Goal: Information Seeking & Learning: Learn about a topic

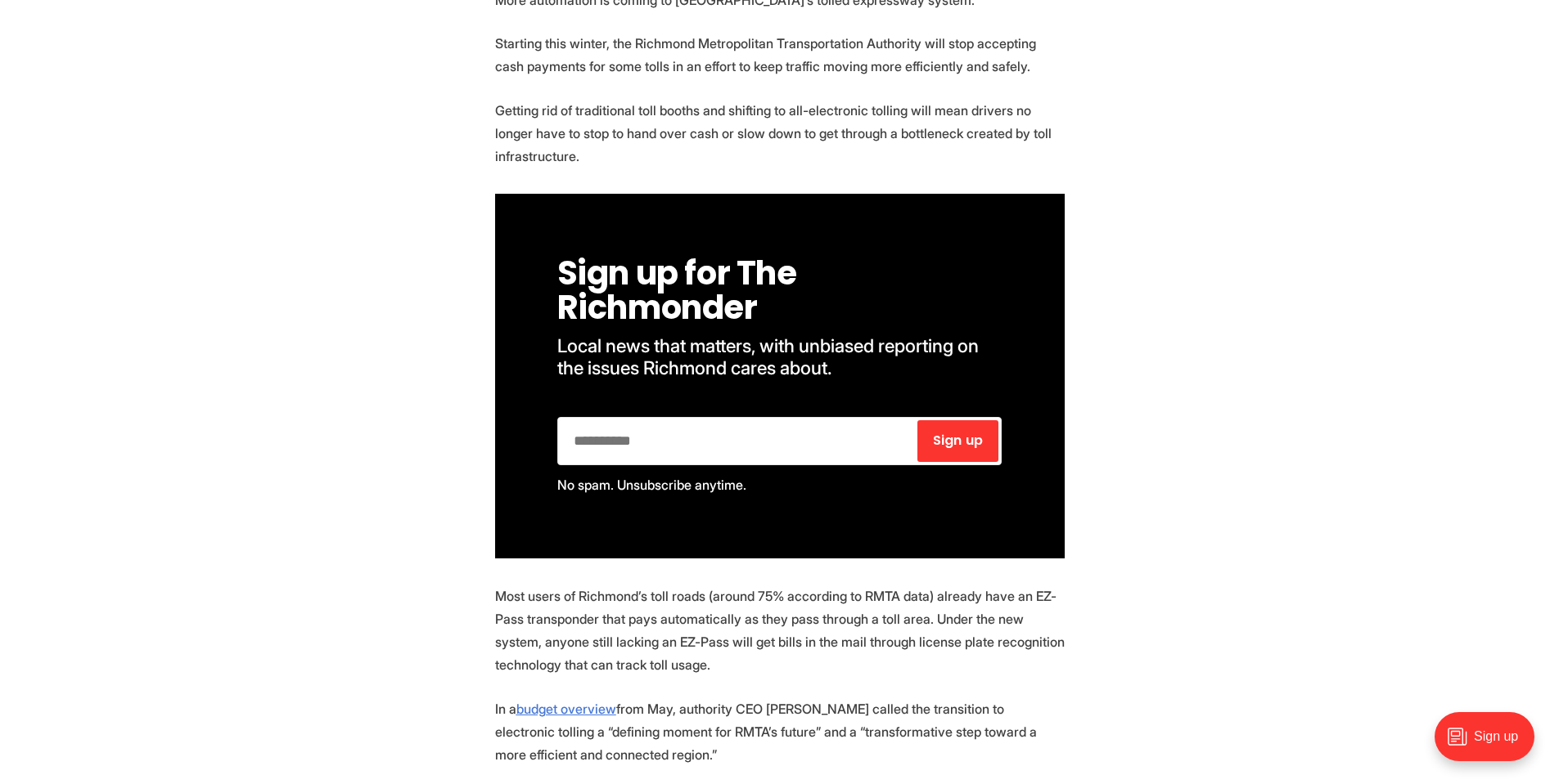
scroll to position [764, 0]
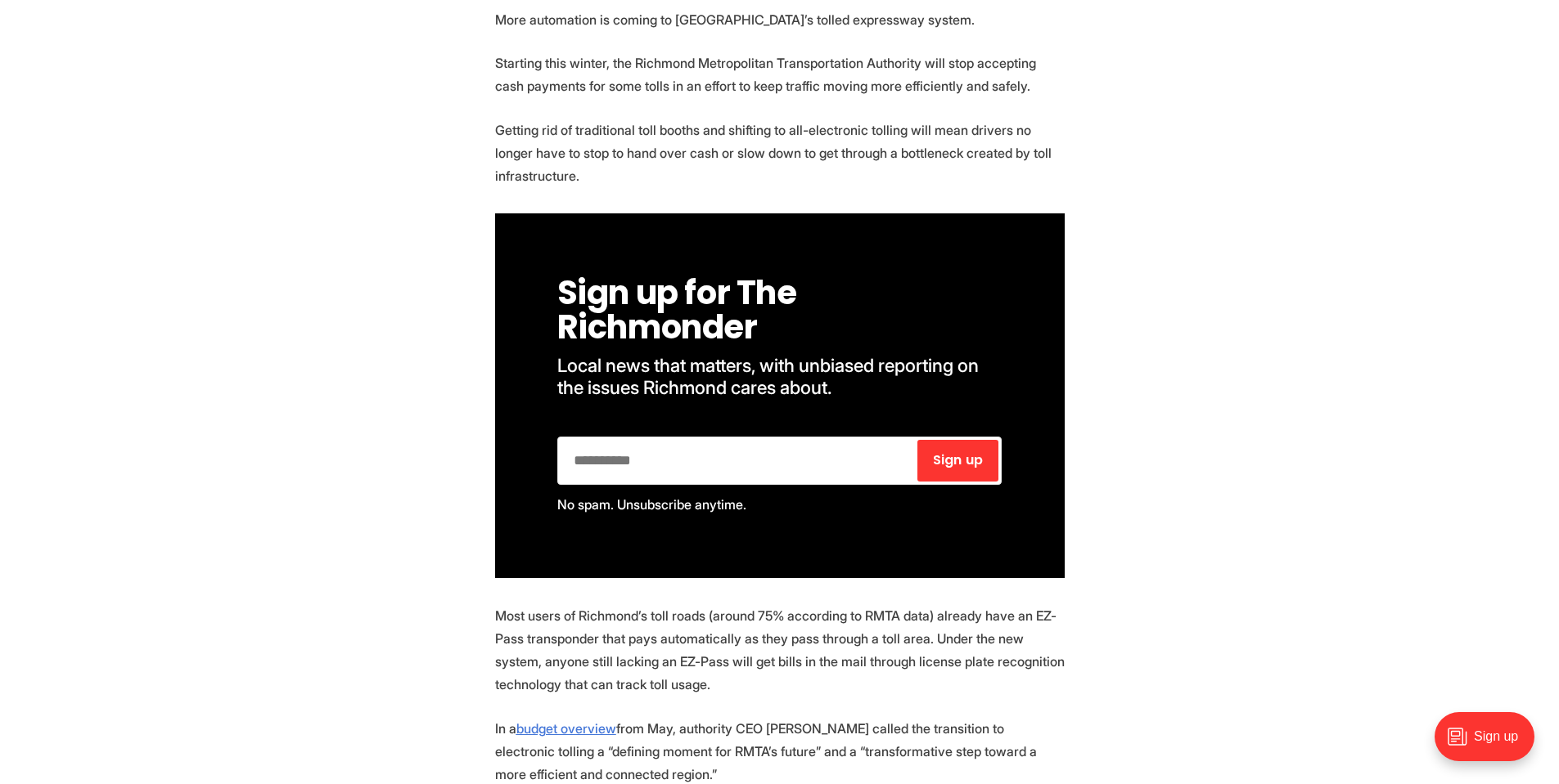
click at [629, 159] on p "Getting rid of traditional toll booths and shifting to all-electronic tolling w…" at bounding box center [779, 152] width 570 height 69
click at [605, 176] on p "Getting rid of traditional toll booths and shifting to all-electronic tolling w…" at bounding box center [779, 152] width 570 height 69
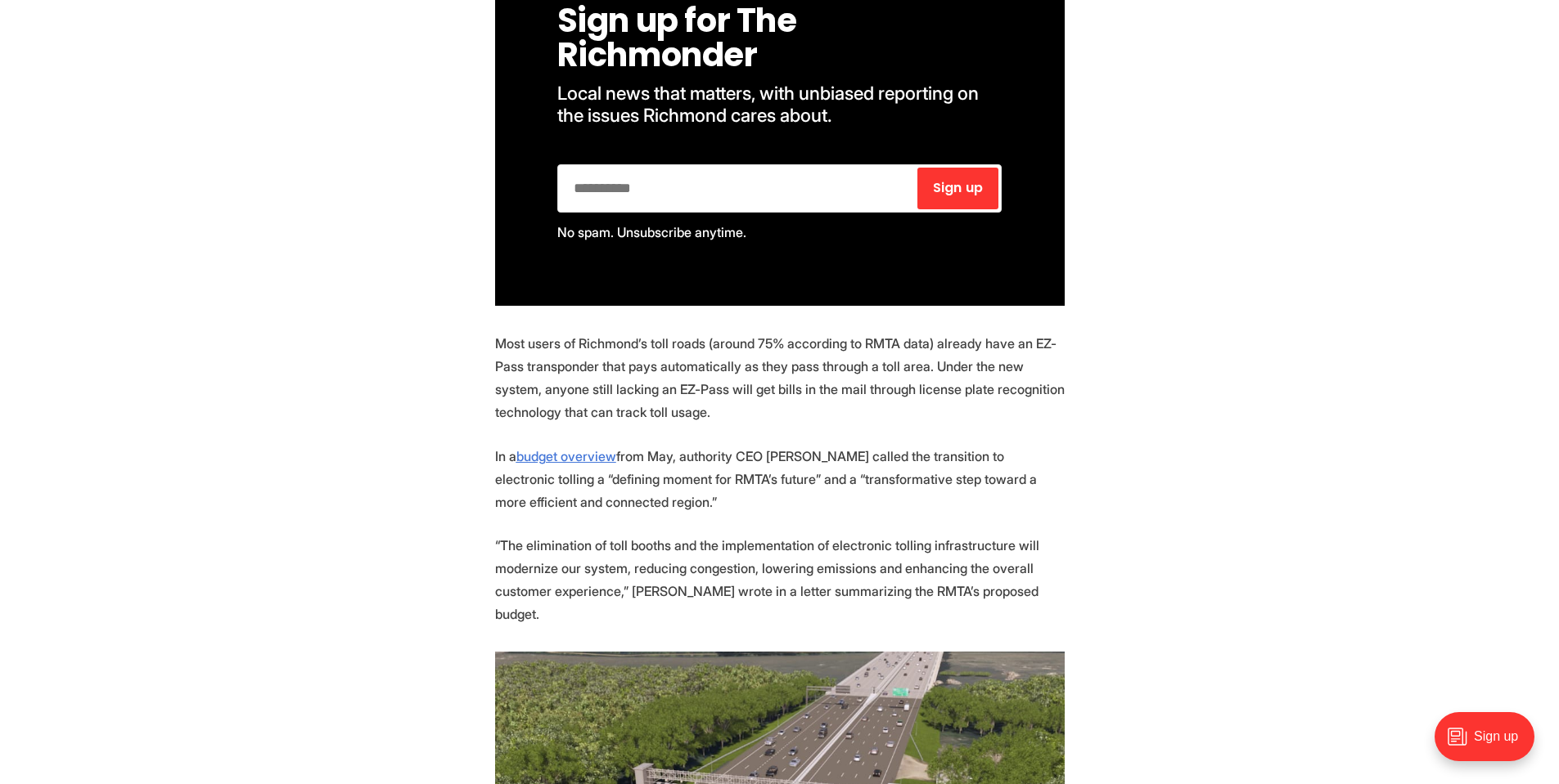
scroll to position [1036, 0]
click at [628, 355] on p "Most users of Richmond’s toll roads (around 75% according to RMTA data) already…" at bounding box center [779, 377] width 570 height 92
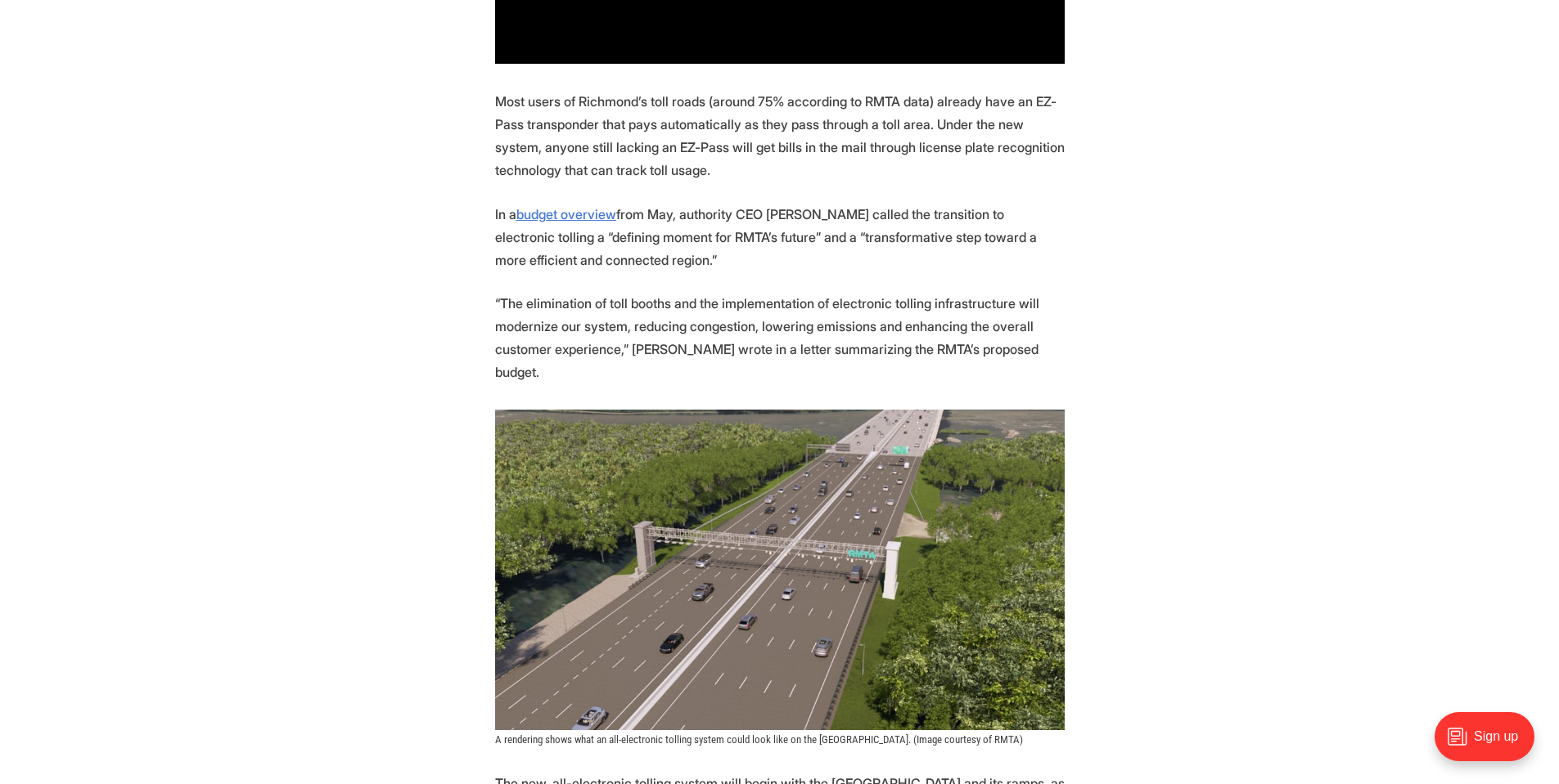
scroll to position [1200, 0]
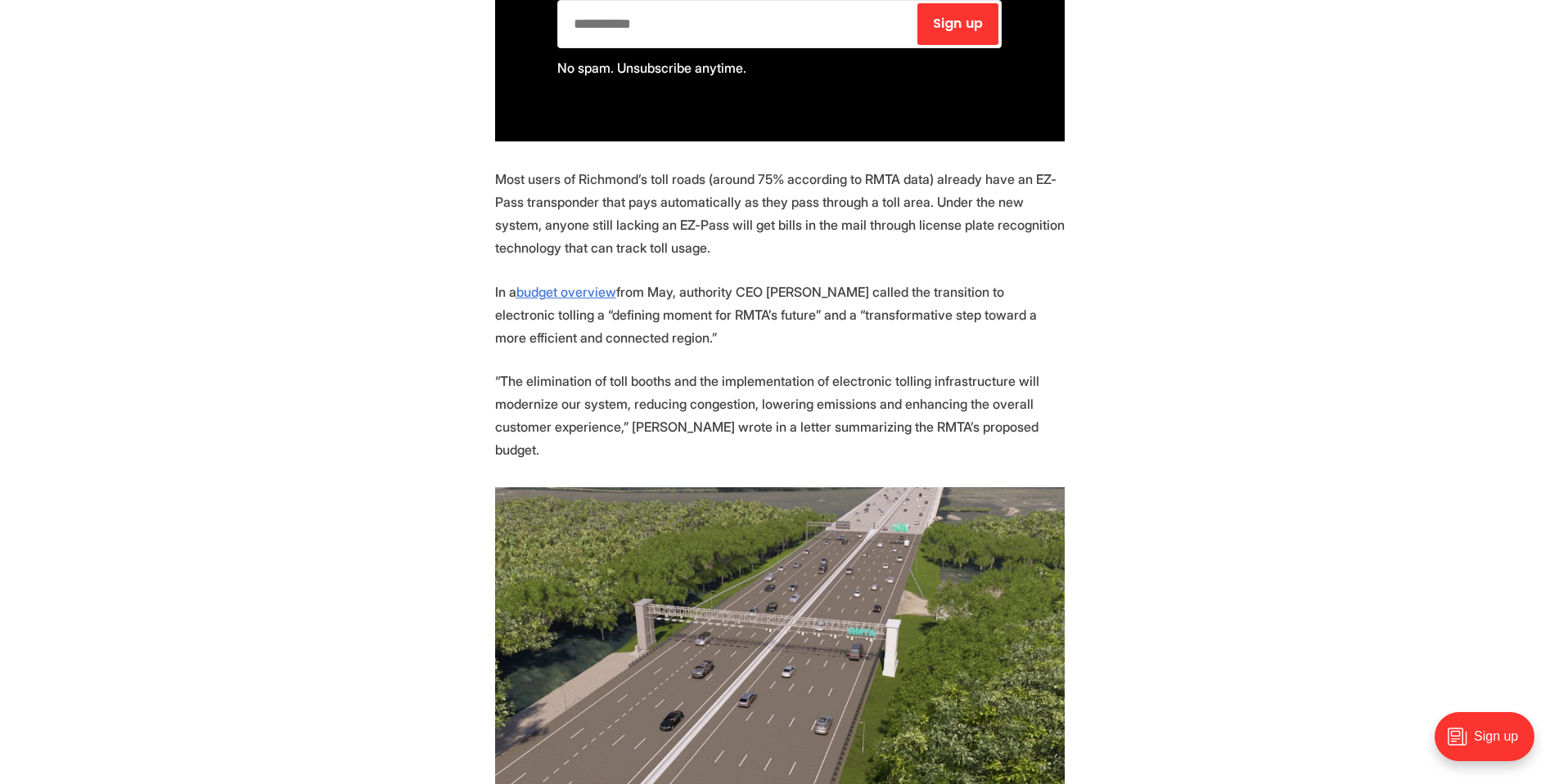
click at [775, 230] on p "Most users of Richmond’s toll roads (around 75% according to RMTA data) already…" at bounding box center [779, 213] width 570 height 92
click at [708, 245] on p "Most users of Richmond’s toll roads (around 75% according to RMTA data) already…" at bounding box center [779, 213] width 570 height 92
click at [723, 253] on p "Most users of Richmond’s toll roads (around 75% according to RMTA data) already…" at bounding box center [779, 213] width 570 height 92
click at [574, 245] on p "Most users of Richmond’s toll roads (around 75% according to RMTA data) already…" at bounding box center [779, 213] width 570 height 92
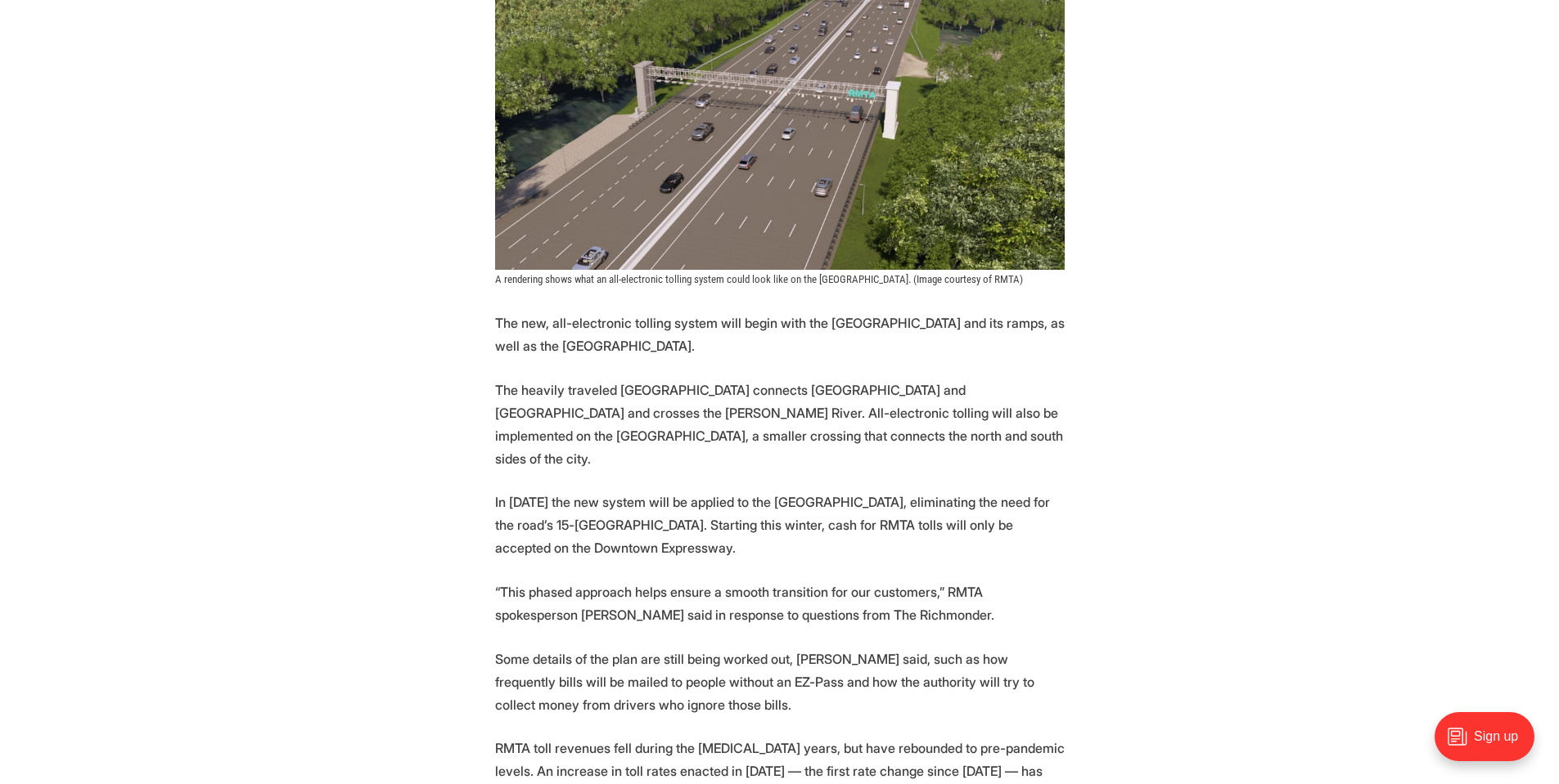
scroll to position [1744, 0]
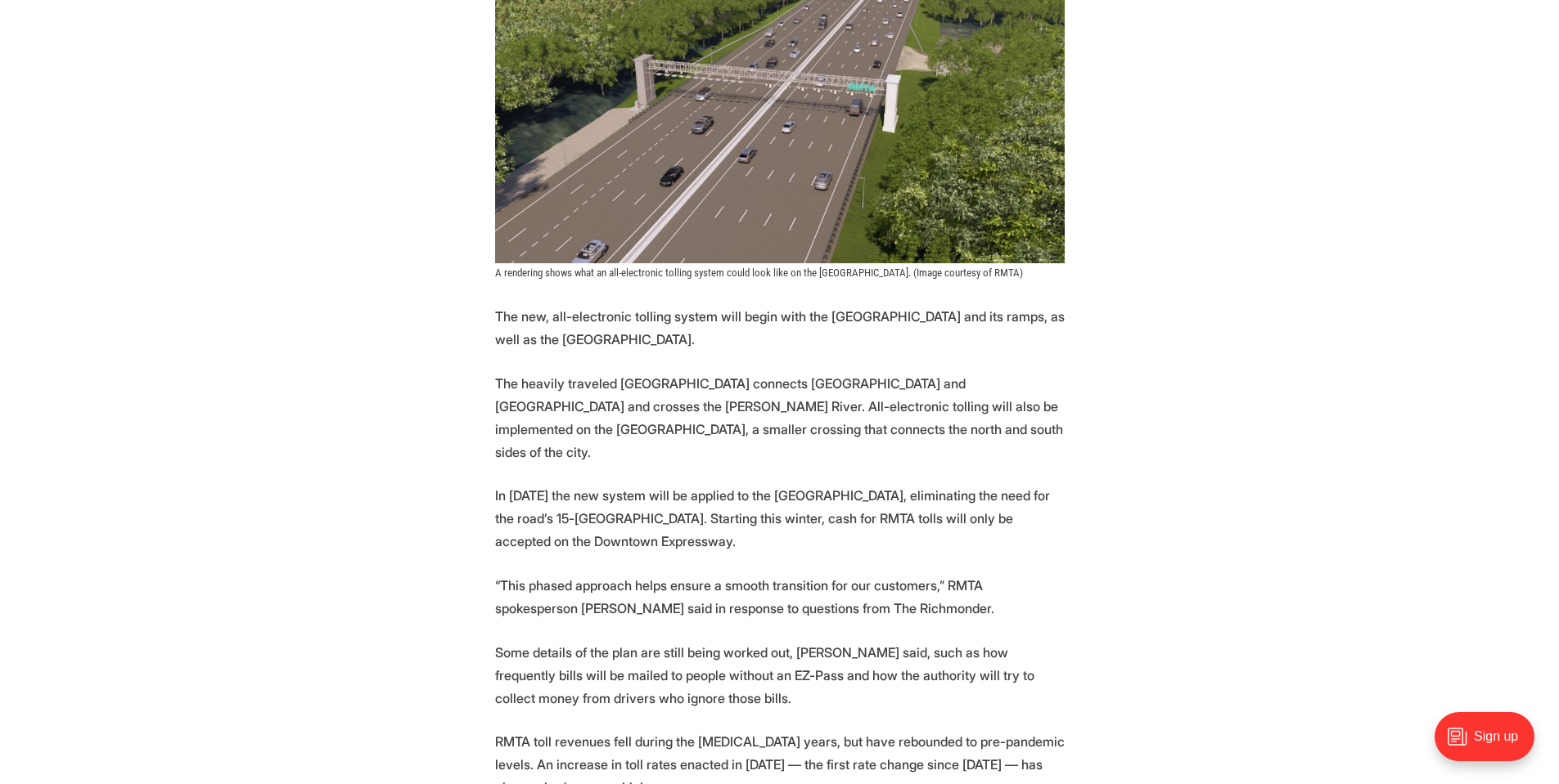
click at [784, 412] on p "The heavily traveled [GEOGRAPHIC_DATA] connects [GEOGRAPHIC_DATA] and [GEOGRAPH…" at bounding box center [779, 418] width 570 height 92
drag, startPoint x: 496, startPoint y: 409, endPoint x: 838, endPoint y: 404, distance: 342.0
click at [838, 404] on p "The heavily traveled [GEOGRAPHIC_DATA] connects [GEOGRAPHIC_DATA] and [GEOGRAPH…" at bounding box center [779, 418] width 570 height 92
click at [855, 406] on p "The heavily traveled [GEOGRAPHIC_DATA] connects [GEOGRAPHIC_DATA] and [GEOGRAPH…" at bounding box center [779, 418] width 570 height 92
drag, startPoint x: 495, startPoint y: 405, endPoint x: 840, endPoint y: 402, distance: 345.0
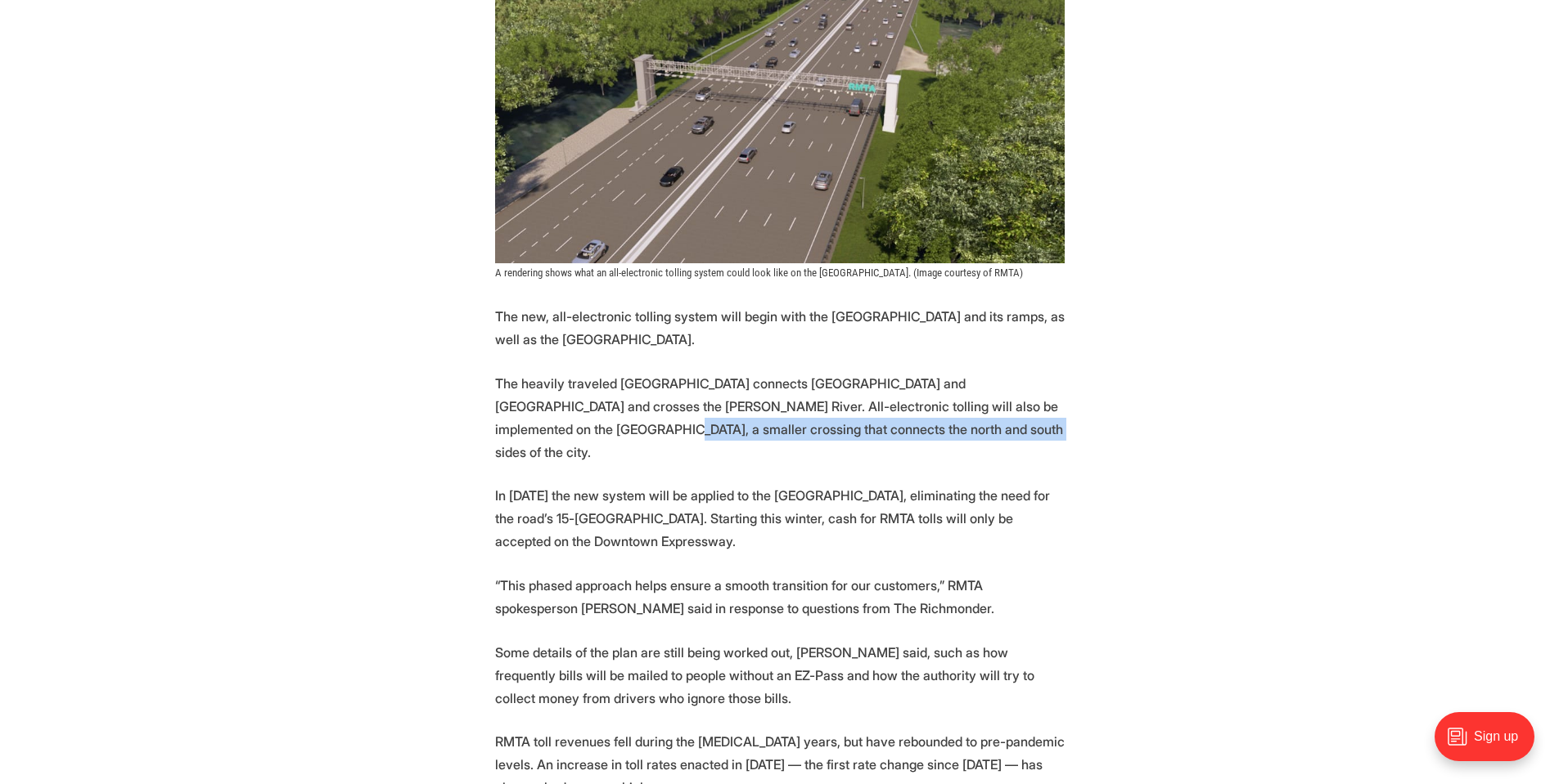
click at [840, 402] on p "The heavily traveled [GEOGRAPHIC_DATA] connects [GEOGRAPHIC_DATA] and [GEOGRAPH…" at bounding box center [779, 418] width 570 height 92
click at [513, 409] on p "The heavily traveled [GEOGRAPHIC_DATA] connects [GEOGRAPHIC_DATA] and [GEOGRAPH…" at bounding box center [779, 418] width 570 height 92
drag, startPoint x: 492, startPoint y: 404, endPoint x: 843, endPoint y: 403, distance: 351.0
click at [843, 403] on section "More automation is coming to [GEOGRAPHIC_DATA]’s tolled expressway system. Star…" at bounding box center [779, 432] width 1559 height 2813
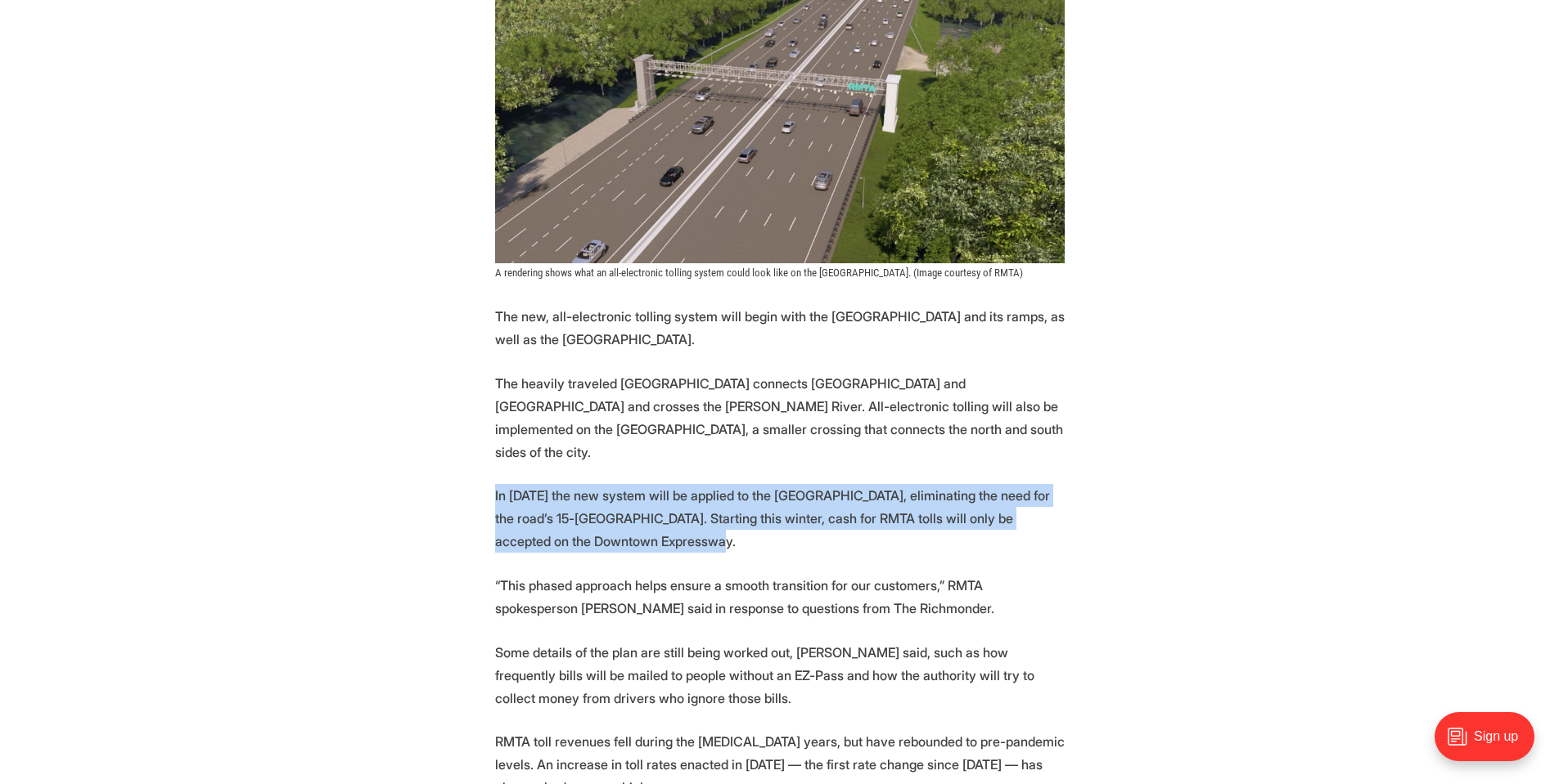
drag, startPoint x: 492, startPoint y: 450, endPoint x: 633, endPoint y: 511, distance: 153.6
click at [633, 511] on section "More automation is coming to [GEOGRAPHIC_DATA]’s tolled expressway system. Star…" at bounding box center [779, 432] width 1559 height 2813
click at [605, 485] on p "In [DATE] the new system will be applied to the [GEOGRAPHIC_DATA], eliminating …" at bounding box center [779, 519] width 570 height 69
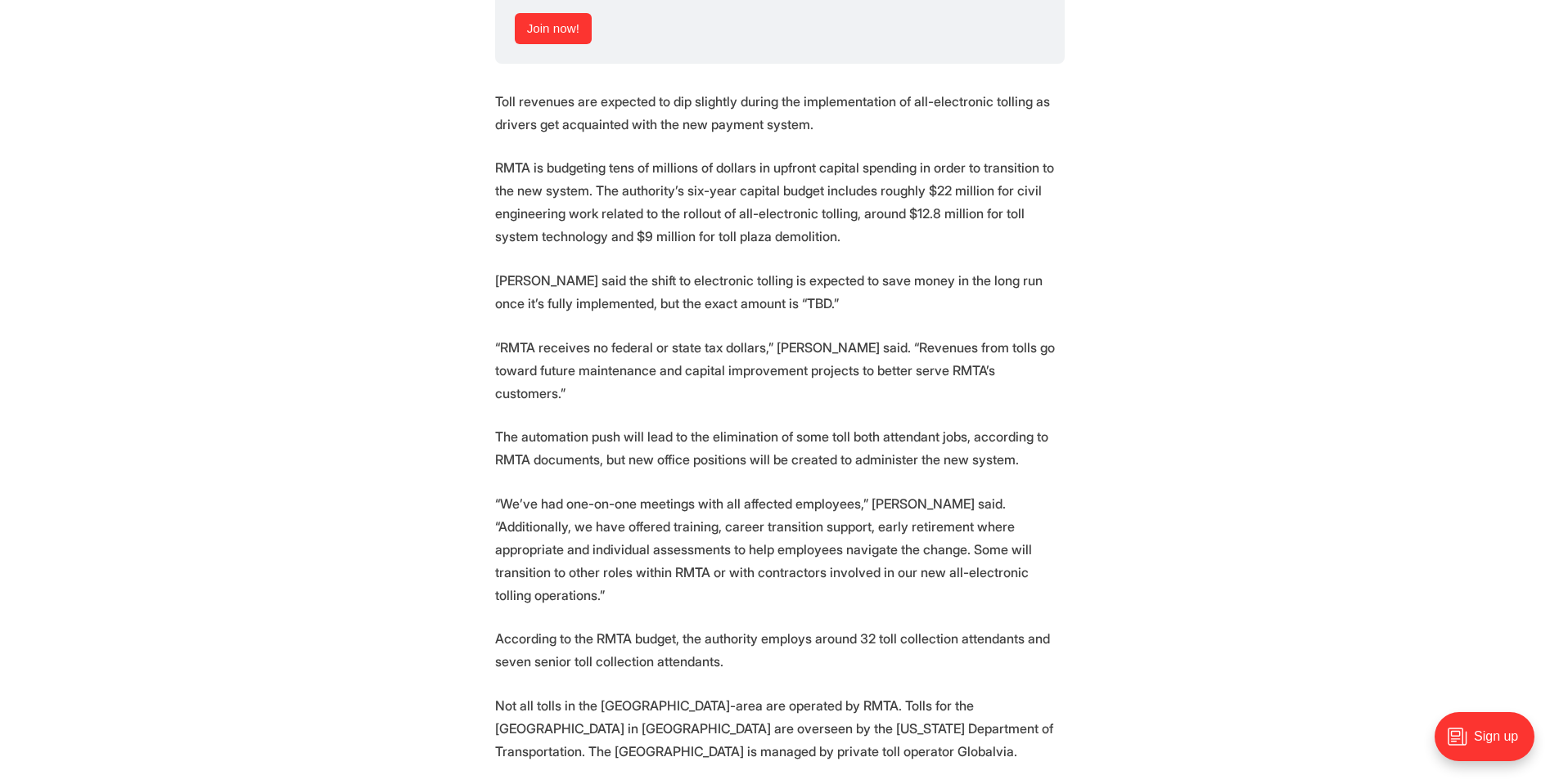
scroll to position [2726, 0]
click at [771, 268] on p "[PERSON_NAME] said the shift to electronic tolling is expected to save money in…" at bounding box center [779, 290] width 570 height 45
click at [580, 335] on p "“RMTA receives no federal or state tax dollars,” [PERSON_NAME] said. “Revenues …" at bounding box center [779, 369] width 570 height 69
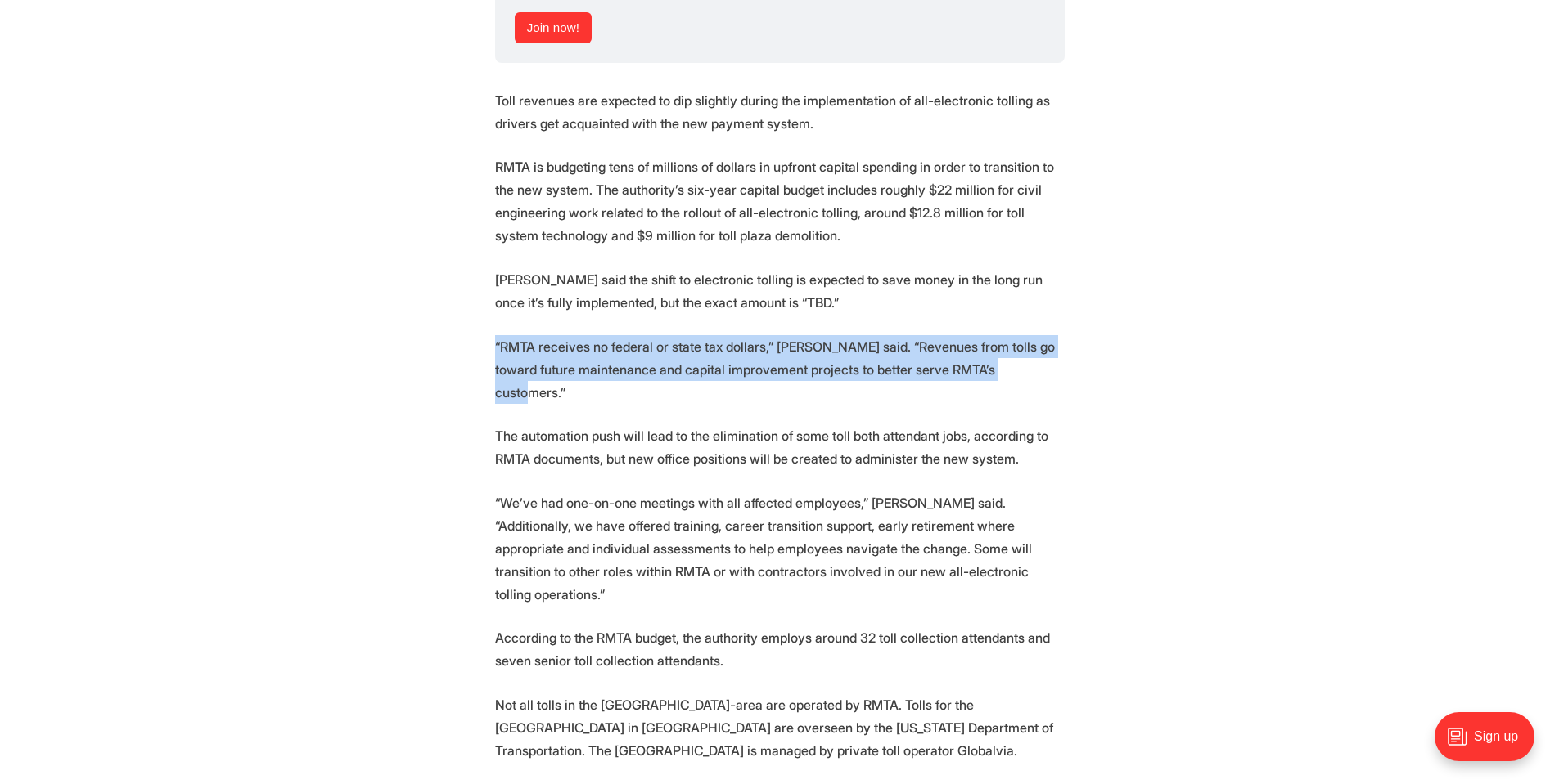
drag, startPoint x: 491, startPoint y: 295, endPoint x: 1032, endPoint y: 332, distance: 542.3
click at [1014, 335] on p "“RMTA receives no federal or state tax dollars,” [PERSON_NAME] said. “Revenues …" at bounding box center [779, 369] width 570 height 69
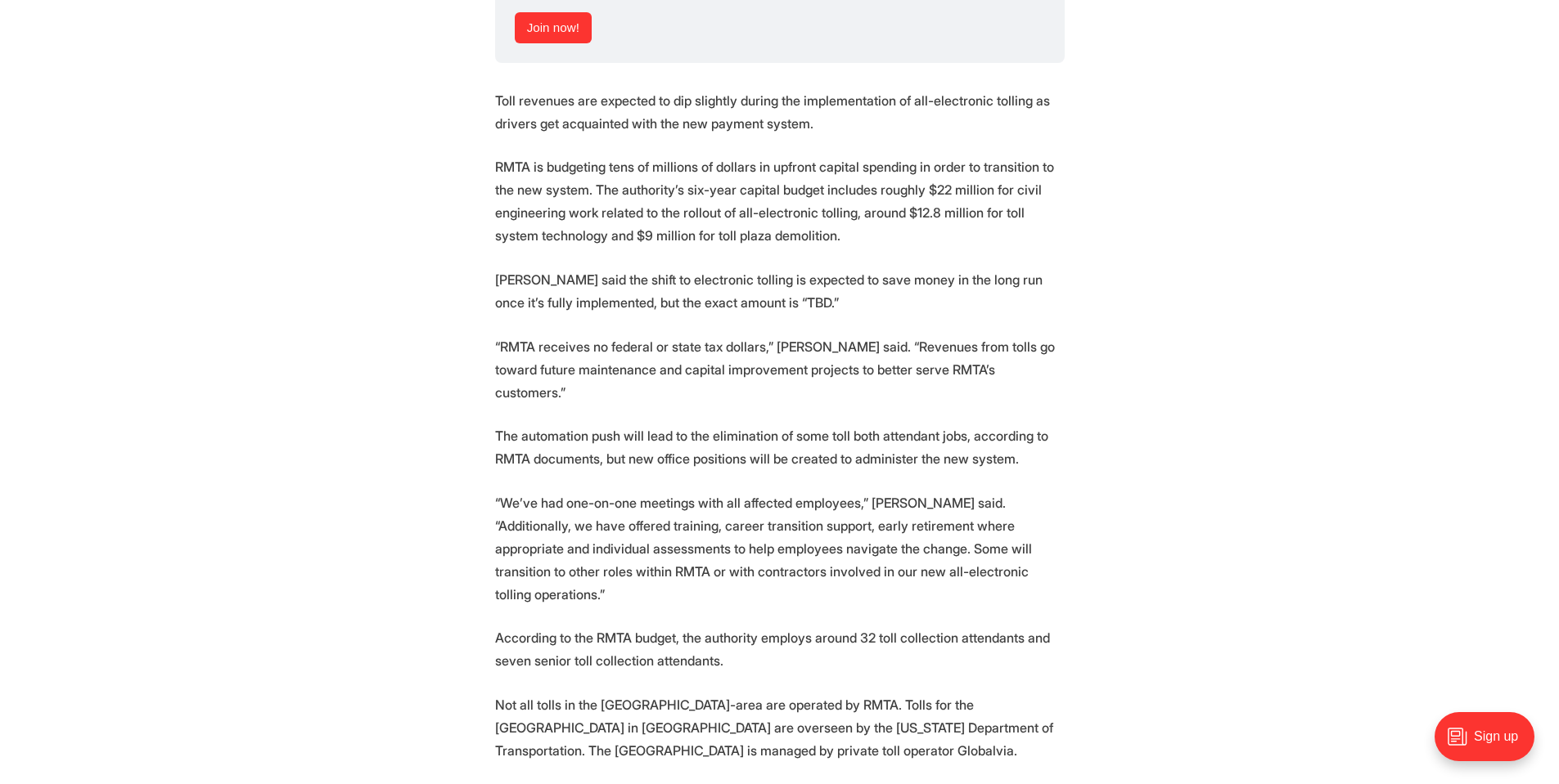
drag, startPoint x: 486, startPoint y: 302, endPoint x: 403, endPoint y: 333, distance: 88.6
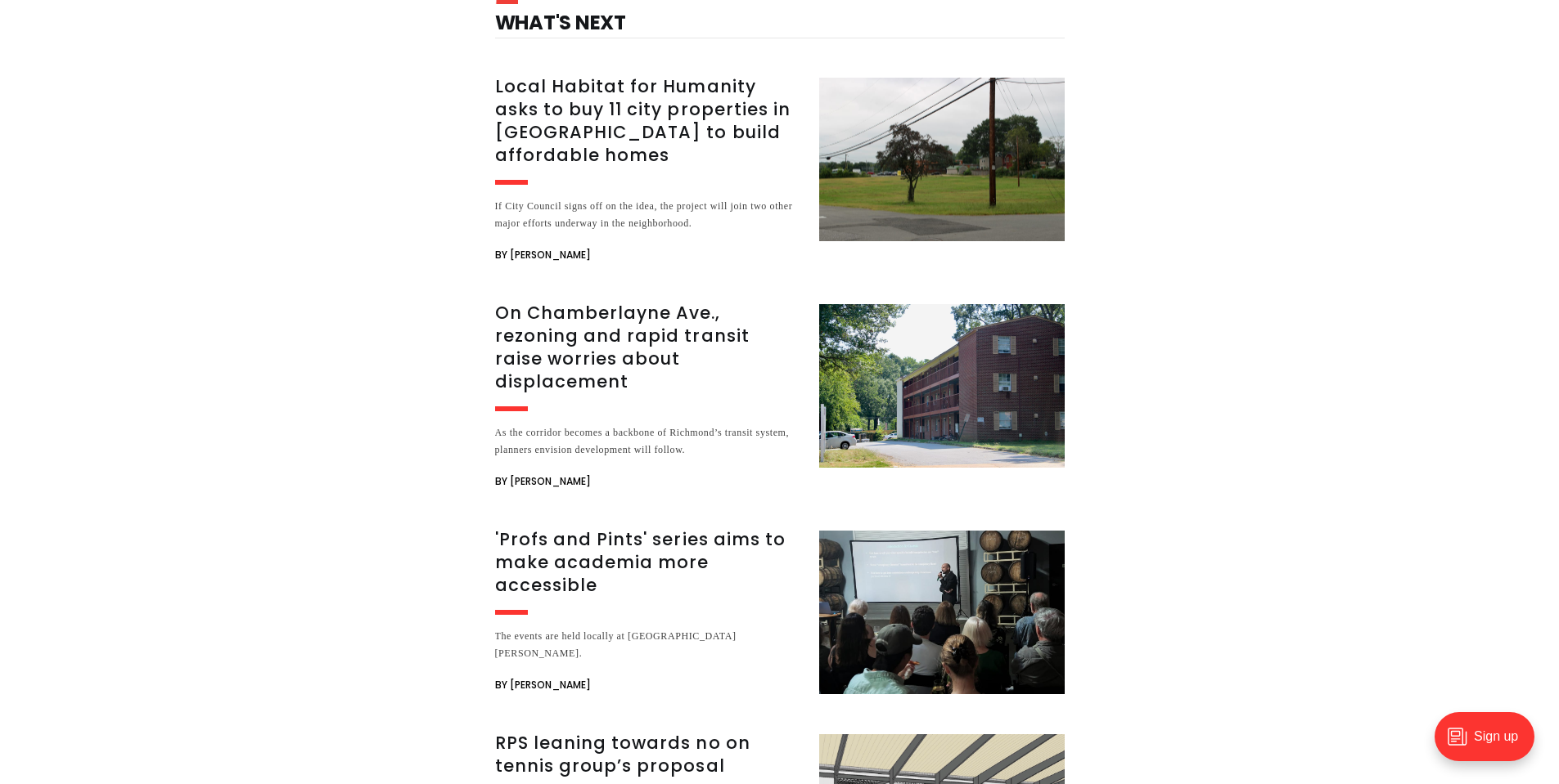
scroll to position [3599, 0]
